Goal: Task Accomplishment & Management: Use online tool/utility

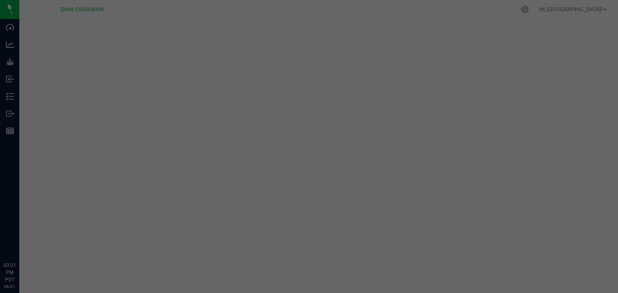
click at [0, 0] on p "Inventory" at bounding box center [0, 0] width 0 height 0
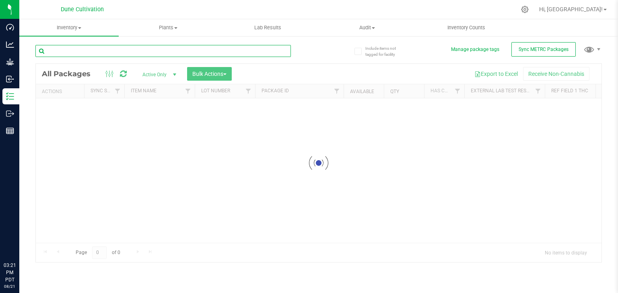
click at [151, 51] on input "text" at bounding box center [162, 51] width 255 height 12
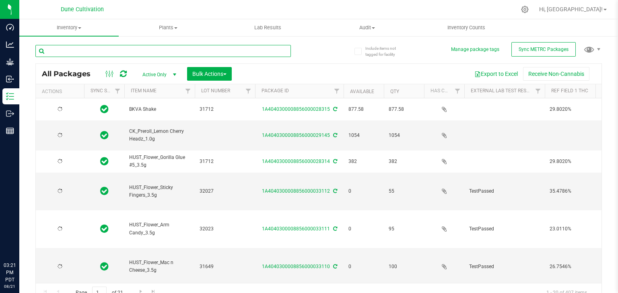
click at [151, 51] on input "text" at bounding box center [162, 51] width 255 height 12
click at [95, 53] on input "text" at bounding box center [162, 51] width 255 height 12
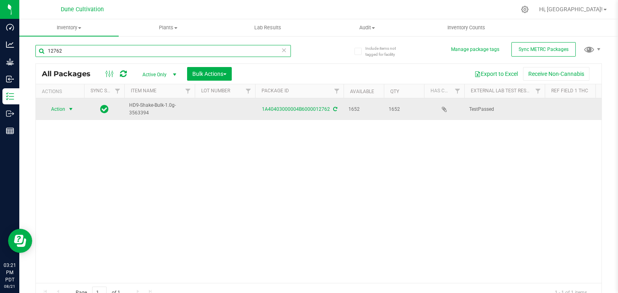
type input "12762"
click at [54, 110] on span "Action" at bounding box center [55, 109] width 22 height 11
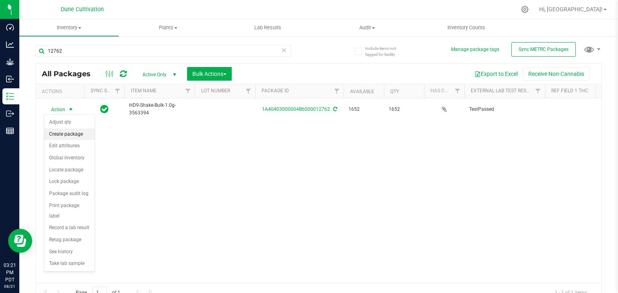
click at [62, 134] on li "Create package" at bounding box center [69, 135] width 50 height 12
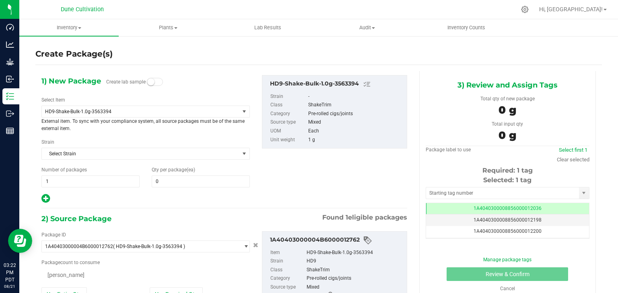
type input "0"
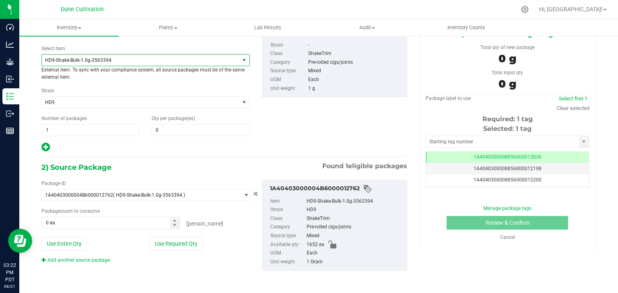
click at [182, 63] on span "HD9-Shake-Bulk-1.0g-3563394" at bounding box center [140, 60] width 197 height 11
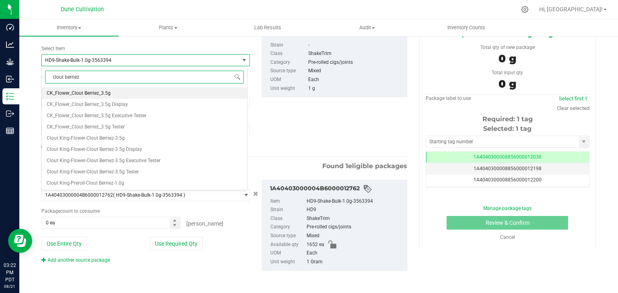
type input "clout berriez"
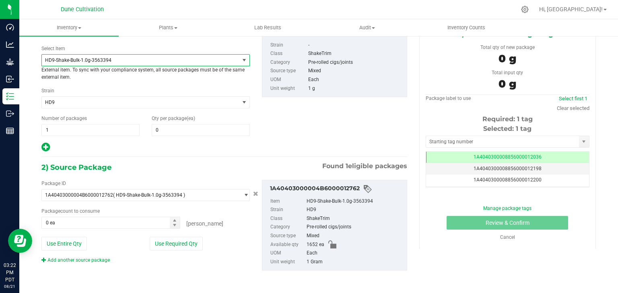
click at [284, 119] on div "1) New Package Create lab sample Select Item HD9-Shake-Bulk-1.0g-3563394 CK_Flo…" at bounding box center [223, 88] width 377 height 129
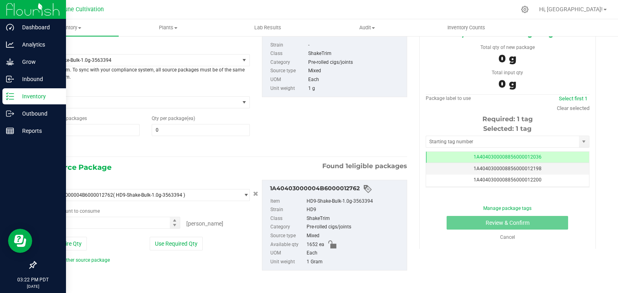
click at [40, 101] on div "Inventory" at bounding box center [34, 96] width 64 height 16
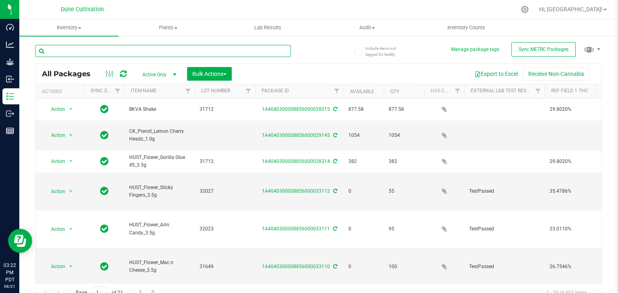
click at [196, 51] on input "text" at bounding box center [162, 51] width 255 height 12
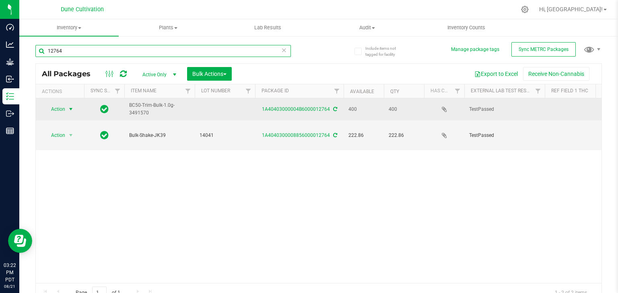
type input "12764"
click at [58, 109] on span "Action" at bounding box center [55, 109] width 22 height 11
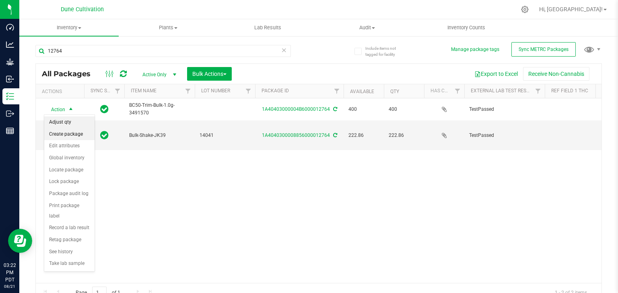
click at [61, 132] on li "Create package" at bounding box center [69, 135] width 50 height 12
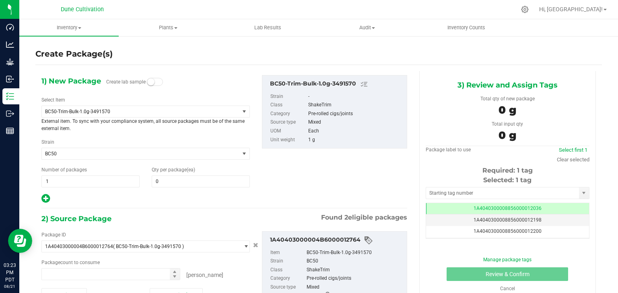
type input "0"
type input "0 ea"
click at [129, 115] on span "BC50-Trim-Bulk-1.0g-3491570" at bounding box center [140, 111] width 197 height 11
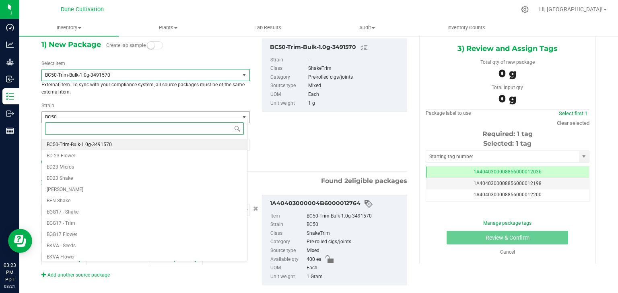
scroll to position [40, 0]
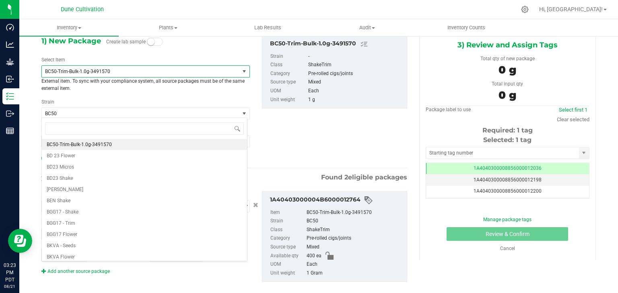
click at [148, 73] on span "BC50-Trim-Bulk-1.0g-3491570" at bounding box center [136, 72] width 183 height 6
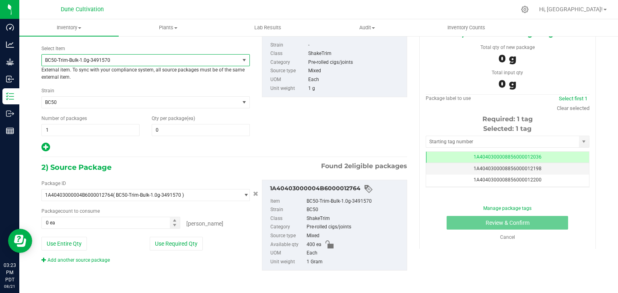
click at [150, 62] on span "BC50-Trim-Bulk-1.0g-3491570" at bounding box center [136, 60] width 183 height 6
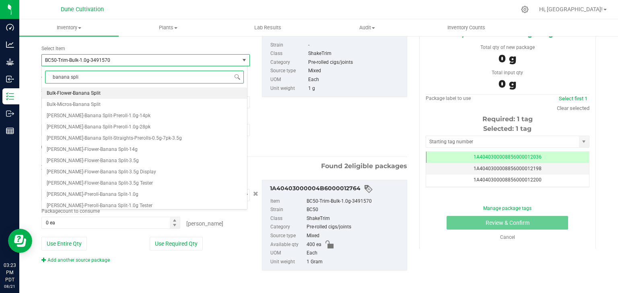
type input "banana split"
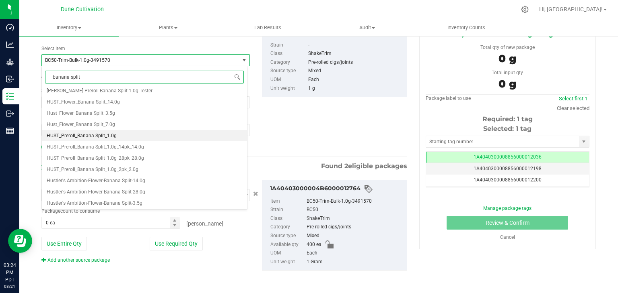
click at [114, 137] on span "HUST_Preroll_Banana Split_1.0g" at bounding box center [82, 136] width 70 height 6
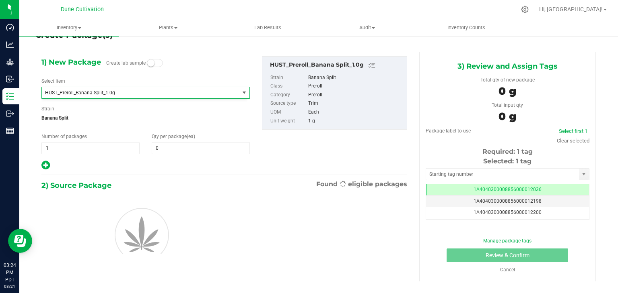
type input "0"
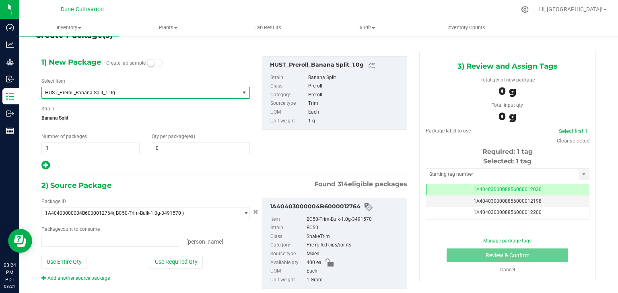
type input "0 ea"
click at [185, 152] on span "0 0" at bounding box center [201, 148] width 98 height 12
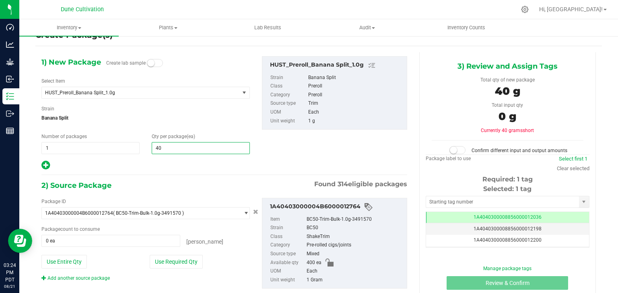
type input "400"
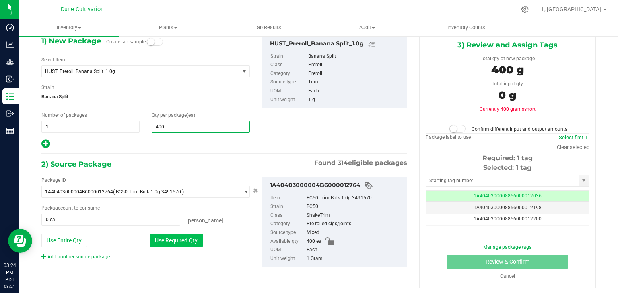
type input "400"
click at [175, 240] on button "Use Required Qty" at bounding box center [176, 241] width 53 height 14
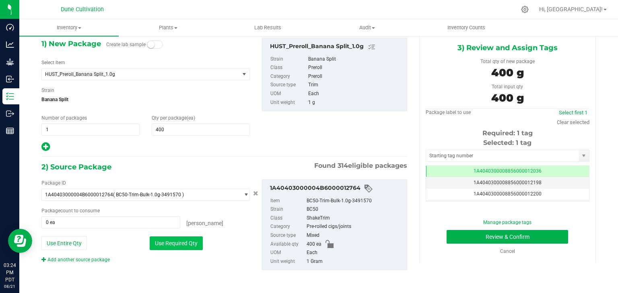
type input "400 ea"
click at [470, 157] on input "text" at bounding box center [502, 155] width 153 height 11
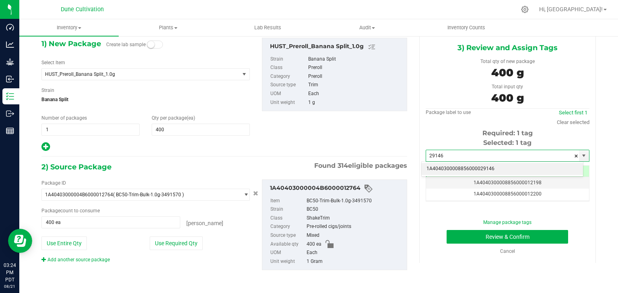
click at [472, 171] on li "1A4040300008856000029146" at bounding box center [501, 169] width 161 height 12
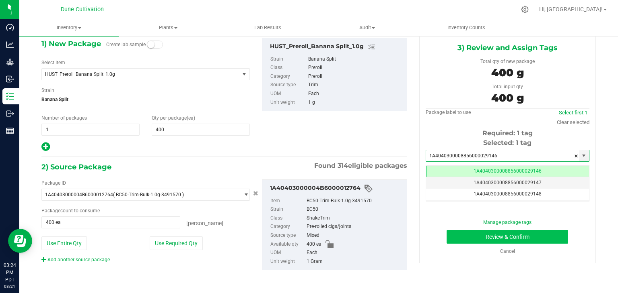
type input "1A4040300008856000029146"
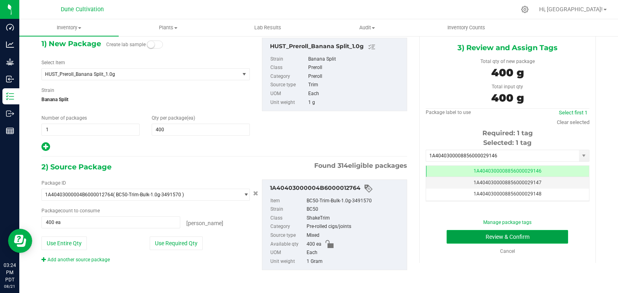
click at [468, 234] on button "Review & Confirm" at bounding box center [506, 237] width 121 height 14
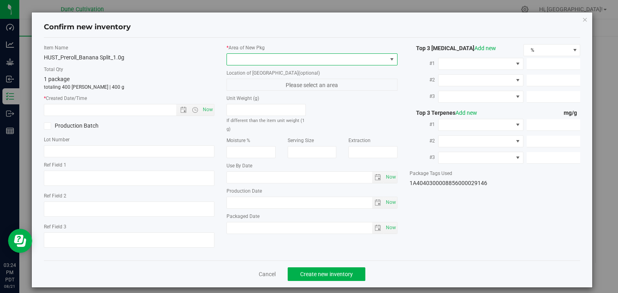
click at [359, 62] on span at bounding box center [307, 59] width 160 height 11
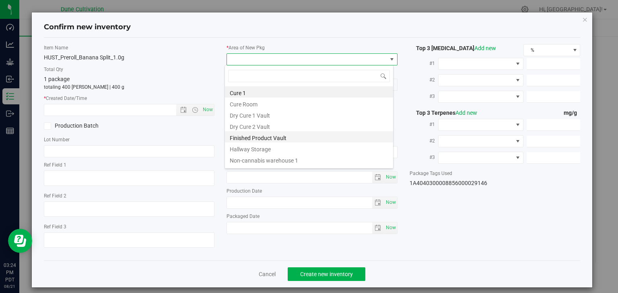
click at [265, 140] on li "Finished Product Vault" at bounding box center [309, 136] width 168 height 11
click at [203, 110] on span "Now" at bounding box center [208, 110] width 14 height 12
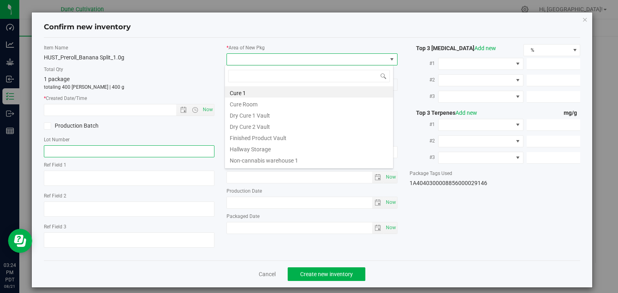
type input "[DATE] 3:24 PM"
click at [90, 152] on input "text" at bounding box center [129, 152] width 171 height 12
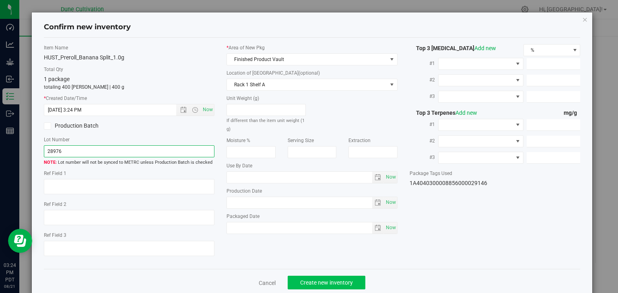
type input "28976"
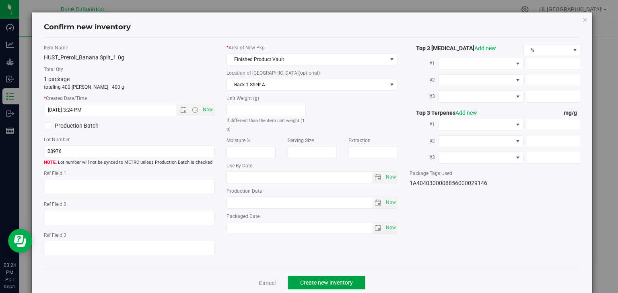
click at [316, 281] on span "Create new inventory" at bounding box center [326, 283] width 53 height 6
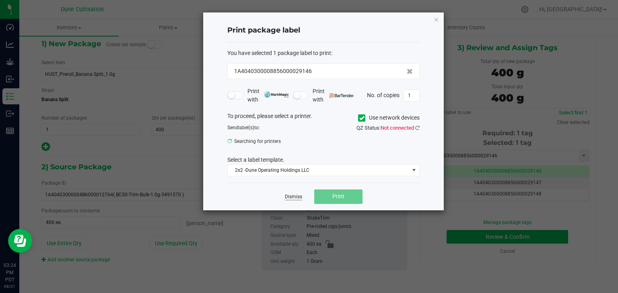
click at [296, 196] on link "Dismiss" at bounding box center [293, 197] width 17 height 7
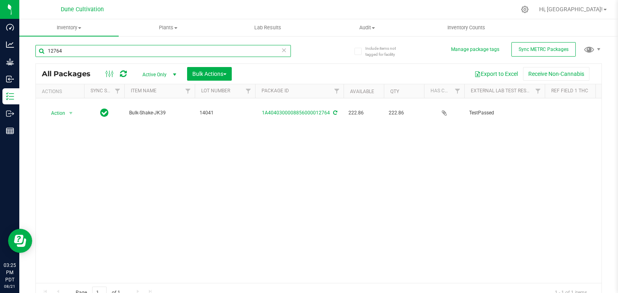
click at [149, 49] on input "12764" at bounding box center [162, 51] width 255 height 12
click at [148, 52] on input "12764" at bounding box center [162, 51] width 255 height 12
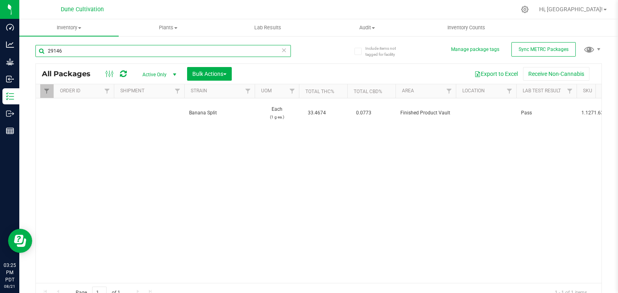
scroll to position [0, 783]
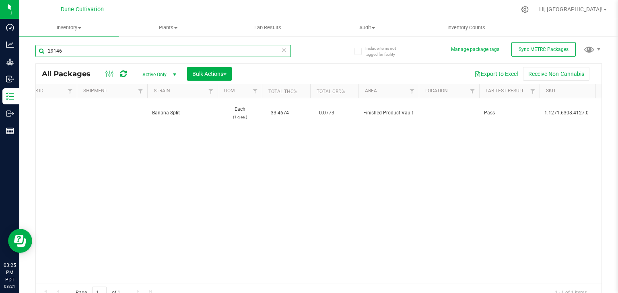
click at [113, 51] on input "29146" at bounding box center [162, 51] width 255 height 12
type input "2"
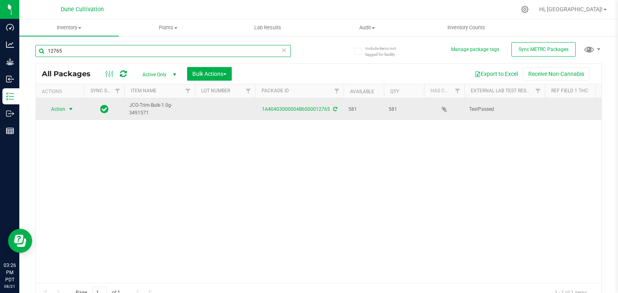
type input "12765"
click at [58, 109] on span "Action" at bounding box center [55, 109] width 22 height 11
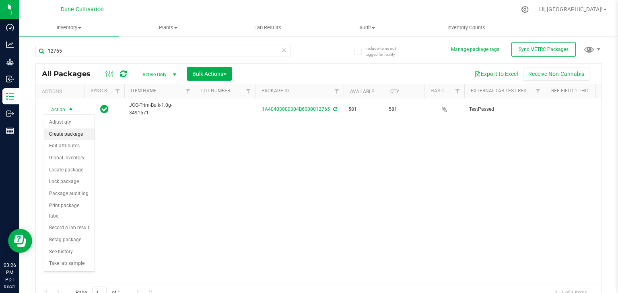
click at [64, 132] on li "Create package" at bounding box center [69, 135] width 50 height 12
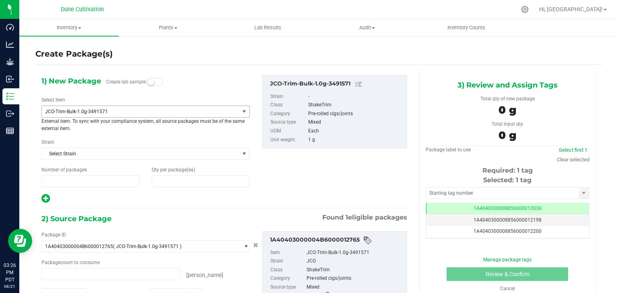
type input "1"
type input "0"
type input "0 ea"
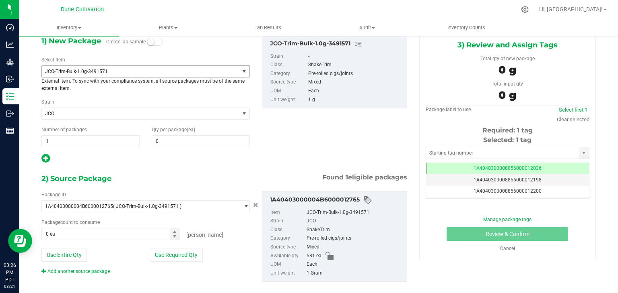
click at [162, 75] on span "JCO-Trim-Bulk-1.0g-3491571" at bounding box center [140, 71] width 197 height 11
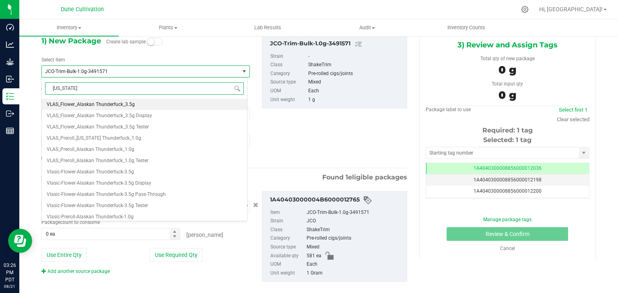
type input "alaskan"
click at [124, 134] on li "VLAS_Preroll_Alaskan Thunderfuck_1.0g" at bounding box center [144, 138] width 205 height 11
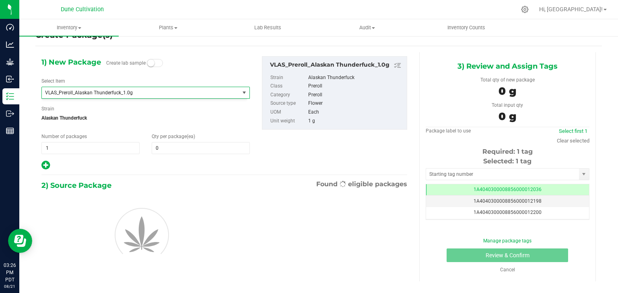
type input "0"
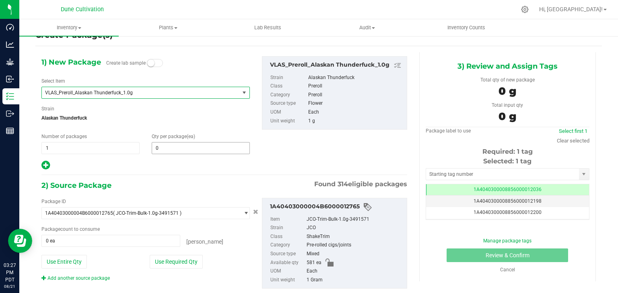
click at [178, 149] on input "0" at bounding box center [200, 148] width 97 height 11
click at [178, 149] on input "0581" at bounding box center [200, 148] width 97 height 11
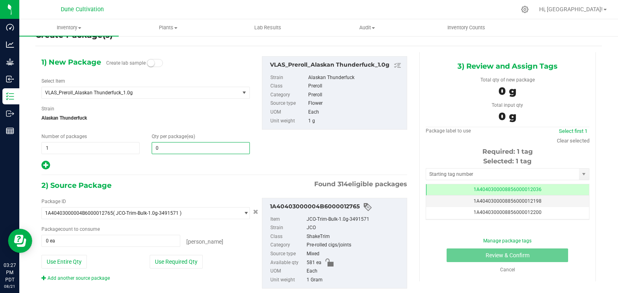
click at [178, 149] on input "0" at bounding box center [200, 148] width 97 height 11
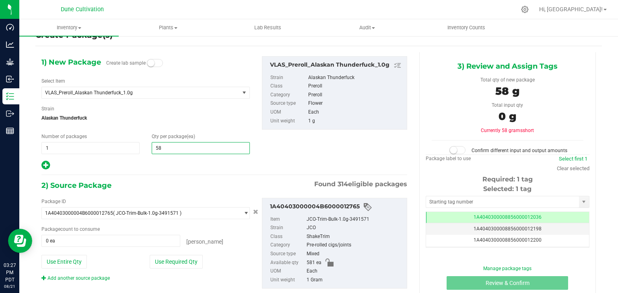
type input "581"
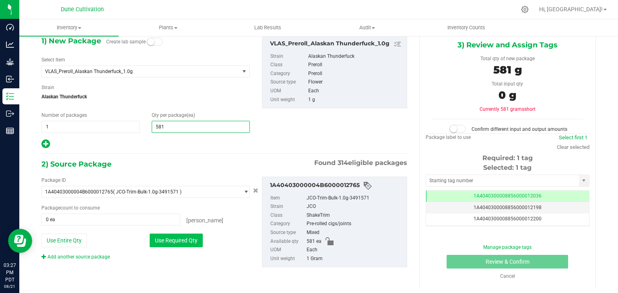
type input "581"
click at [183, 243] on button "Use Required Qty" at bounding box center [176, 241] width 53 height 14
type input "581 ea"
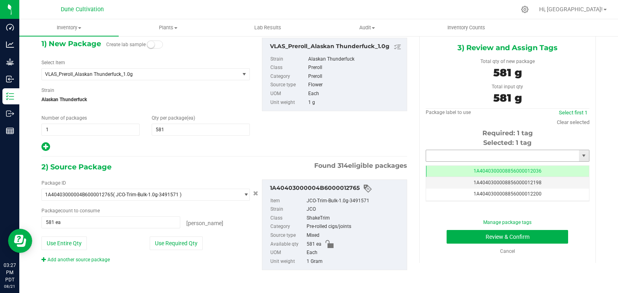
click at [473, 155] on input "text" at bounding box center [502, 155] width 153 height 11
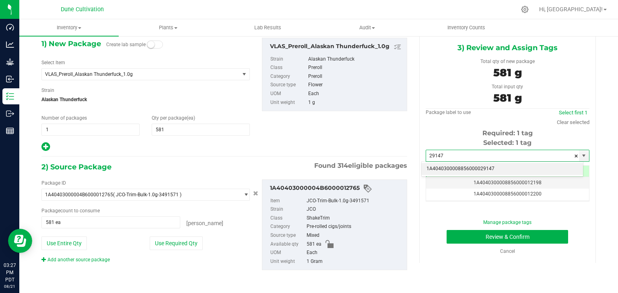
click at [482, 172] on li "1A4040300008856000029147" at bounding box center [501, 169] width 161 height 12
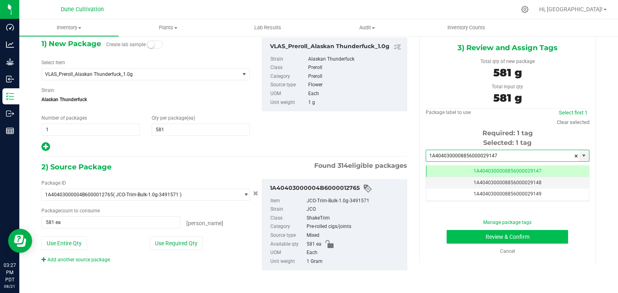
type input "1A4040300008856000029147"
click at [482, 236] on button "Review & Confirm" at bounding box center [506, 237] width 121 height 14
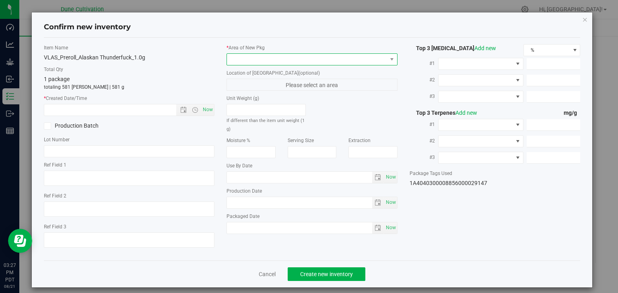
click at [279, 58] on span at bounding box center [307, 59] width 160 height 11
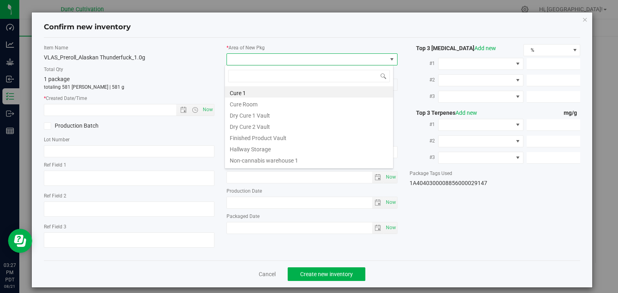
drag, startPoint x: 267, startPoint y: 139, endPoint x: 203, endPoint y: 119, distance: 66.6
click at [267, 139] on li "Finished Product Vault" at bounding box center [309, 136] width 168 height 11
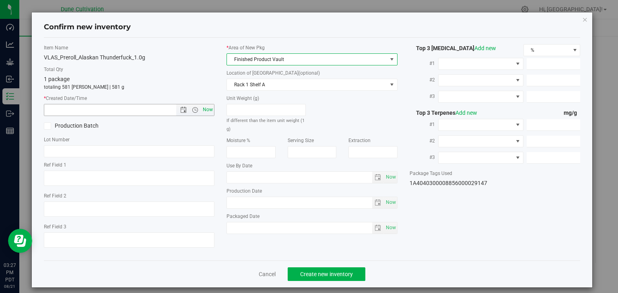
click at [202, 109] on span "Now" at bounding box center [208, 110] width 14 height 12
type input "[DATE] 3:27 PM"
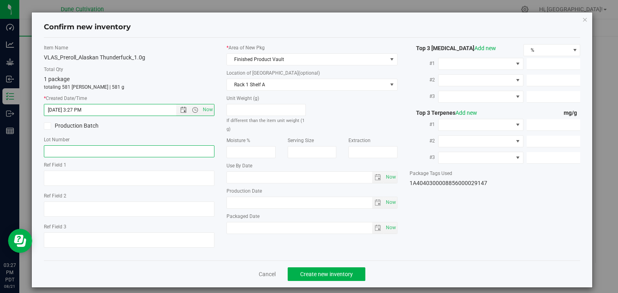
click at [141, 152] on input "text" at bounding box center [129, 152] width 171 height 12
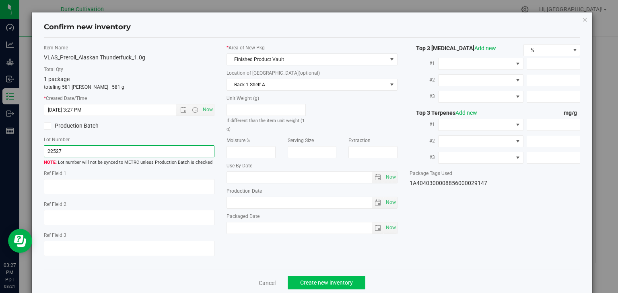
type input "22527"
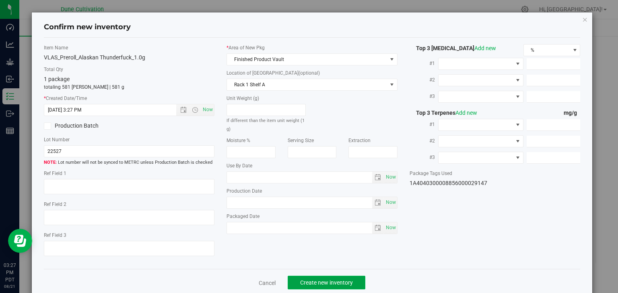
click at [303, 276] on button "Create new inventory" at bounding box center [326, 283] width 78 height 14
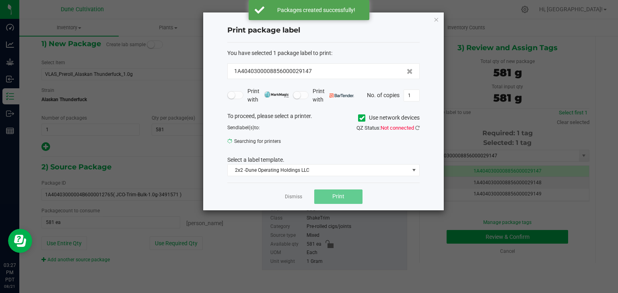
click at [293, 195] on link "Dismiss" at bounding box center [293, 197] width 17 height 7
